Goal: Task Accomplishment & Management: Use online tool/utility

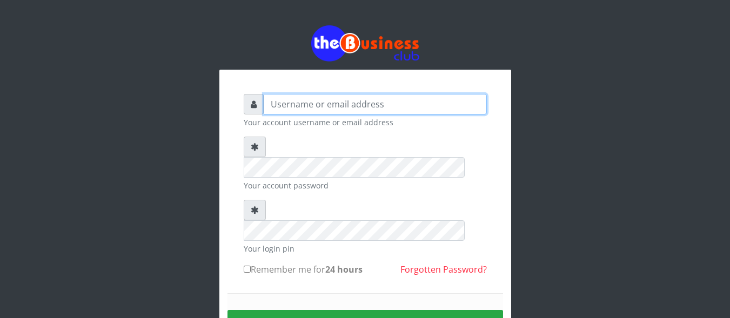
click at [388, 99] on input "text" at bounding box center [375, 104] width 223 height 21
type input "DanBig"
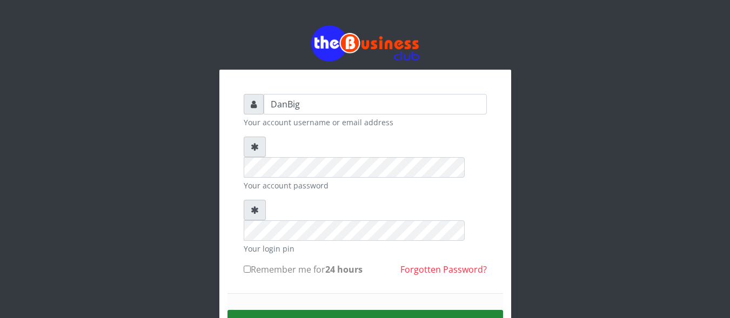
click at [367, 310] on button "Sign in" at bounding box center [364, 324] width 275 height 28
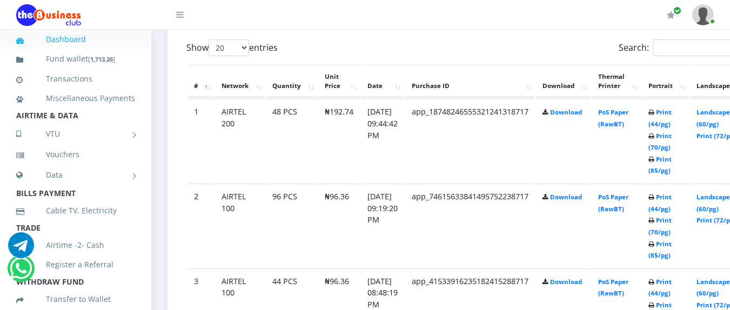
scroll to position [605, 0]
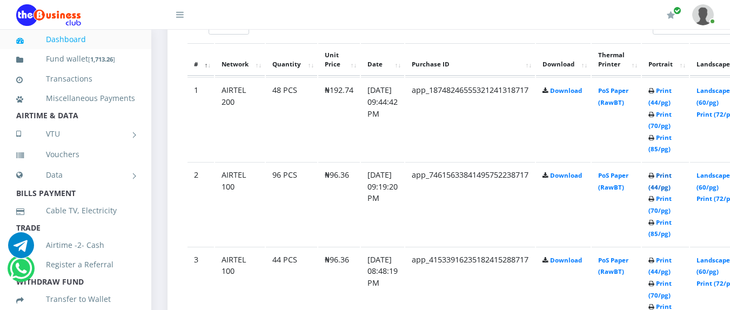
click at [671, 190] on link "Print (44/pg)" at bounding box center [659, 181] width 23 height 20
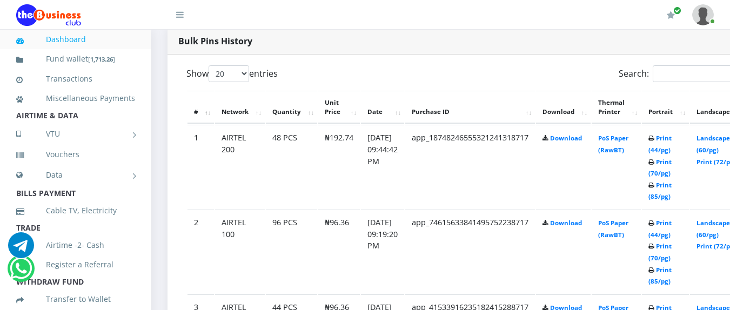
scroll to position [562, 0]
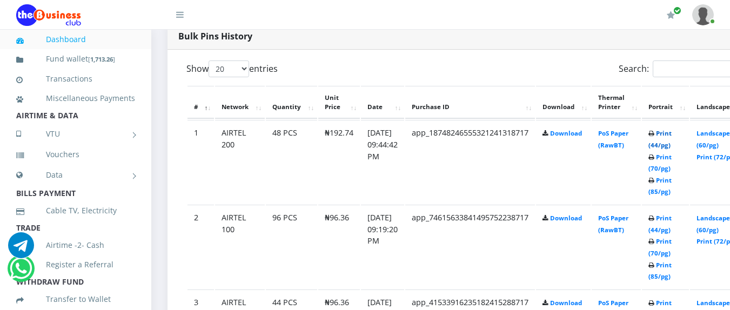
click at [671, 145] on link "Print (44/pg)" at bounding box center [659, 139] width 23 height 20
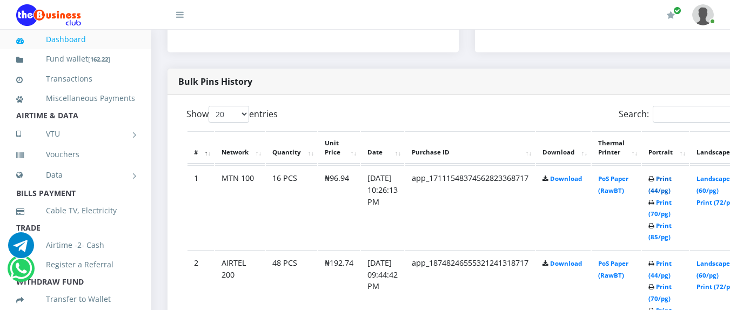
click at [671, 191] on link "Print (44/pg)" at bounding box center [659, 184] width 23 height 20
click at [700, 21] on img at bounding box center [703, 14] width 22 height 21
click at [659, 77] on link "Logout" at bounding box center [673, 74] width 70 height 17
